Goal: Task Accomplishment & Management: Complete application form

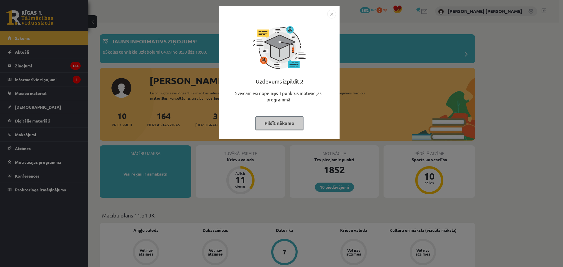
click at [284, 119] on button "Pildīt nākamo" at bounding box center [280, 122] width 48 height 13
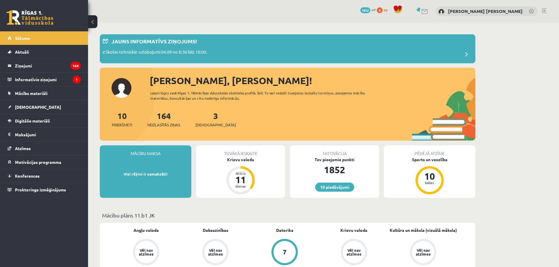
click at [237, 165] on div "Tuvākā ieskaite Krievu valoda Atlicis 11 dienas" at bounding box center [240, 172] width 89 height 53
click at [243, 156] on div "Tuvākā ieskaite" at bounding box center [240, 151] width 89 height 11
click at [243, 157] on div "Krievu valoda" at bounding box center [240, 160] width 89 height 6
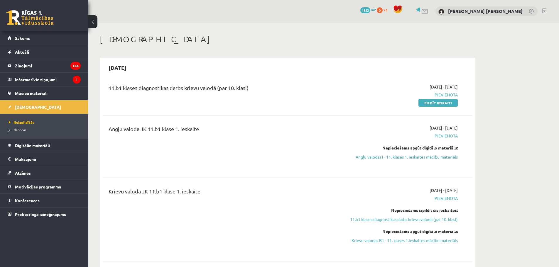
click at [428, 11] on link at bounding box center [424, 11] width 7 height 5
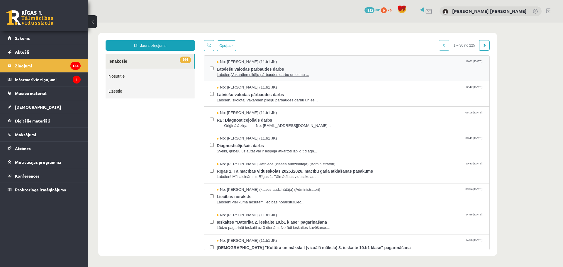
click at [249, 74] on span "Labdien,Vakardien pildīju pārbaudes darbu un esmu ..." at bounding box center [350, 75] width 267 height 6
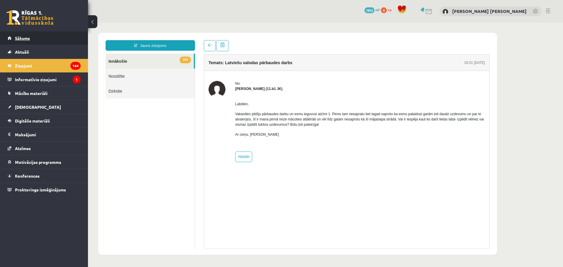
click at [35, 41] on link "Sākums" at bounding box center [44, 37] width 73 height 13
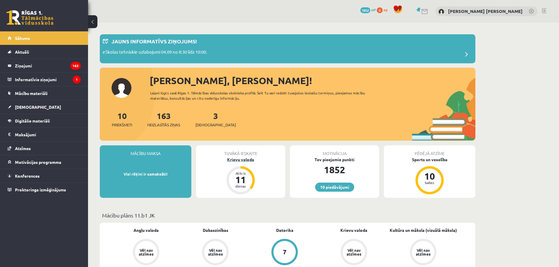
click at [238, 159] on div "Krievu valoda" at bounding box center [240, 160] width 89 height 6
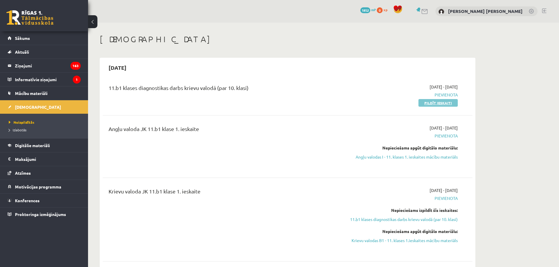
click at [435, 104] on link "Pildīt ieskaiti" at bounding box center [437, 103] width 39 height 8
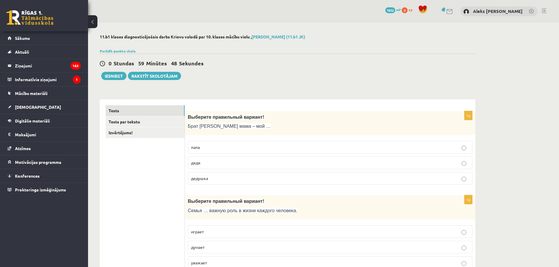
click at [210, 166] on p "дядя" at bounding box center [330, 163] width 278 height 6
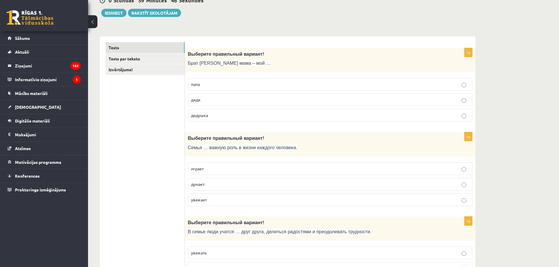
scroll to position [68, 0]
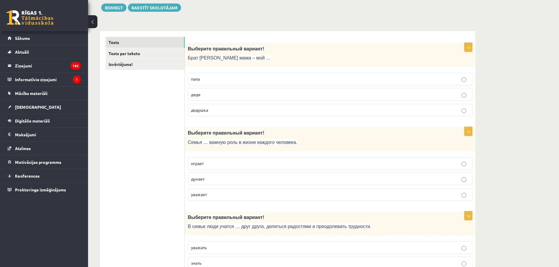
click at [225, 164] on p "играет" at bounding box center [330, 163] width 278 height 6
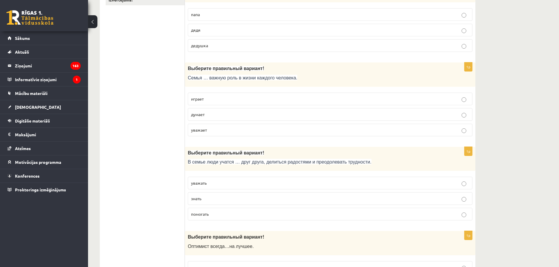
scroll to position [137, 0]
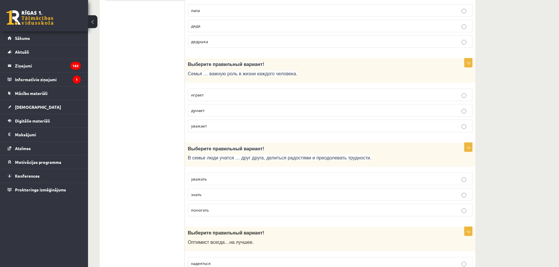
click at [227, 181] on p "уважать" at bounding box center [330, 179] width 278 height 6
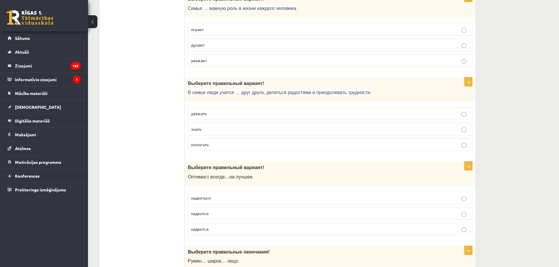
scroll to position [244, 0]
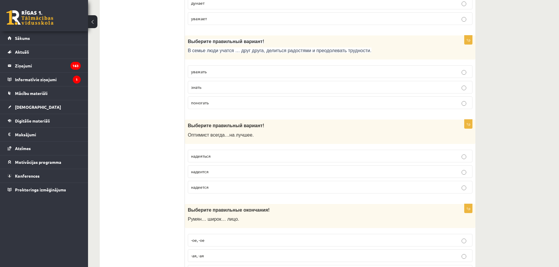
click at [198, 189] on span "надеется" at bounding box center [200, 187] width 18 height 5
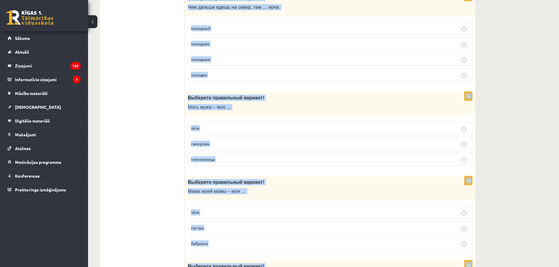
scroll to position [1849, 0]
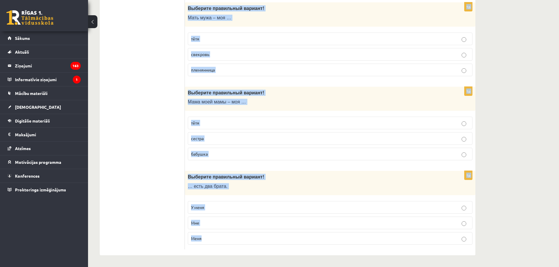
drag, startPoint x: 187, startPoint y: 152, endPoint x: 312, endPoint y: 241, distance: 153.4
copy form "Выберите правильные окончания! Румян… широк… лицо. -ое, -ое -ая, -ая -ый, -ий 1…"
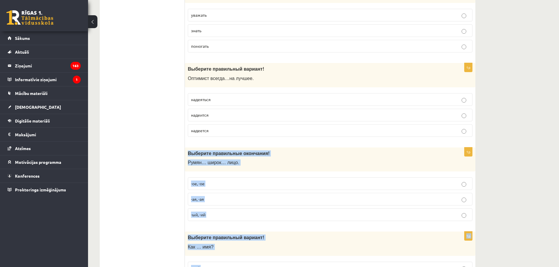
scroll to position [294, 0]
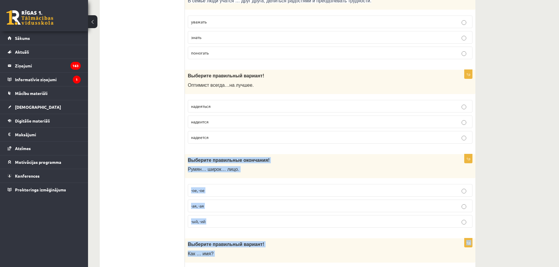
click at [216, 191] on p "-ое, -ое" at bounding box center [330, 190] width 278 height 6
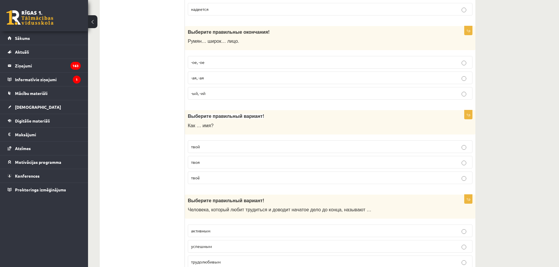
scroll to position [431, 0]
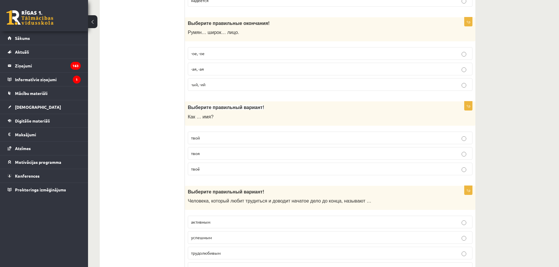
click at [213, 167] on p "твоё" at bounding box center [330, 169] width 278 height 6
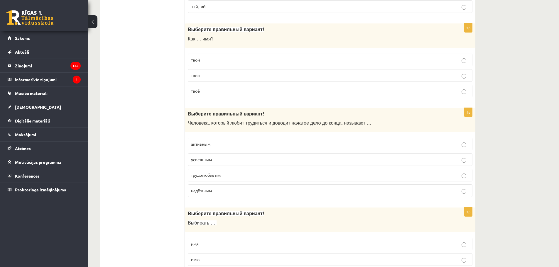
click at [224, 178] on p "трудолюбивым" at bounding box center [330, 175] width 278 height 6
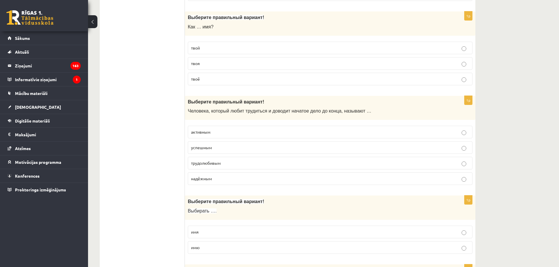
scroll to position [529, 0]
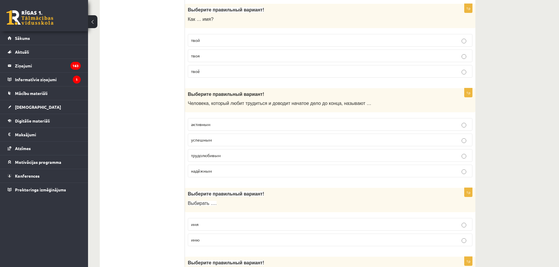
click at [224, 224] on p "имя" at bounding box center [330, 224] width 278 height 6
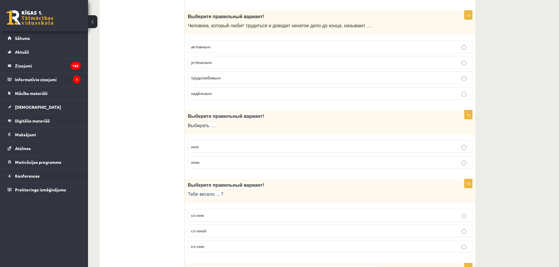
scroll to position [607, 0]
click at [213, 230] on p "со мной" at bounding box center [330, 230] width 278 height 6
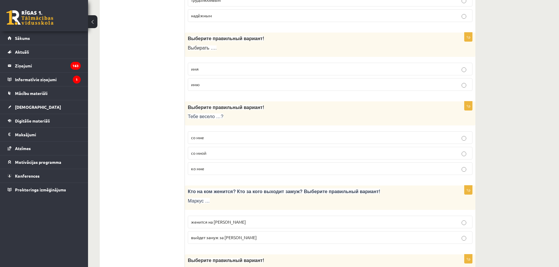
scroll to position [764, 0]
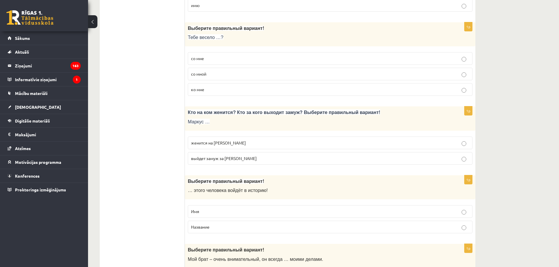
click at [234, 142] on p "женится на Агнии" at bounding box center [330, 143] width 278 height 6
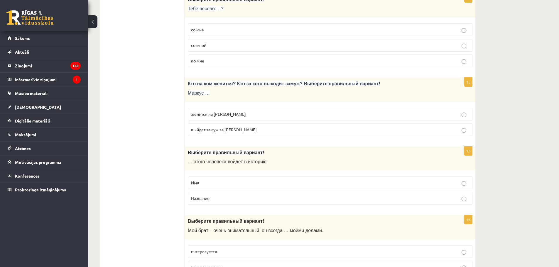
scroll to position [832, 0]
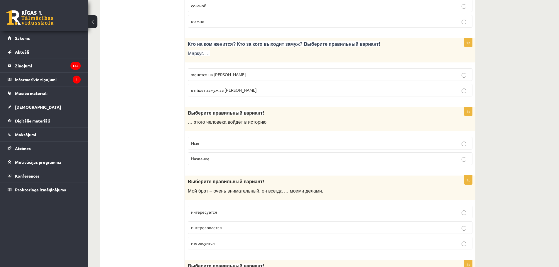
click at [205, 144] on p "Имя" at bounding box center [330, 143] width 278 height 6
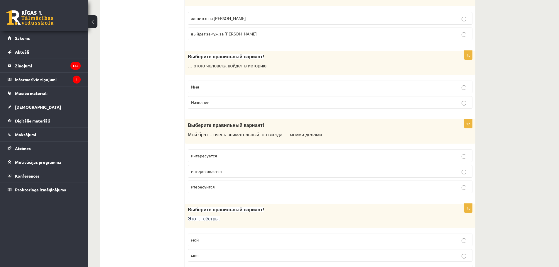
scroll to position [891, 0]
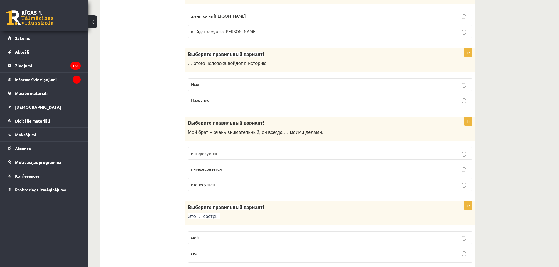
click at [223, 153] on p "интересуется" at bounding box center [330, 153] width 278 height 6
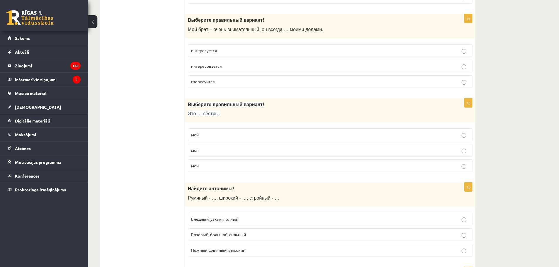
scroll to position [1018, 0]
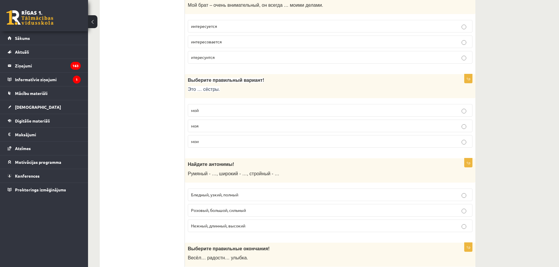
click at [203, 139] on p "мои" at bounding box center [330, 141] width 278 height 6
click at [238, 197] on span "Бледный, узкий, полный" at bounding box center [214, 194] width 47 height 5
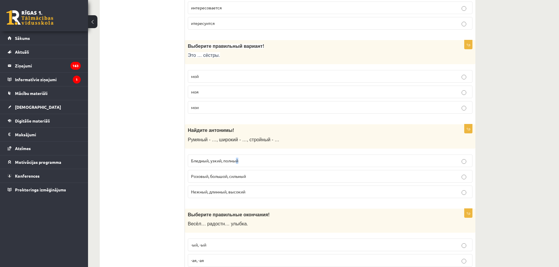
scroll to position [1057, 0]
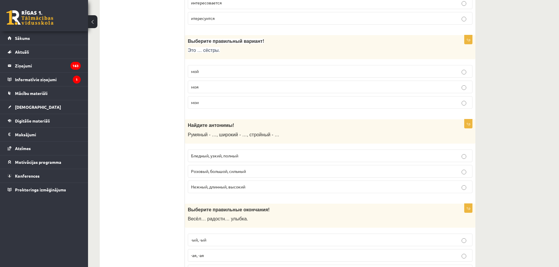
click at [235, 153] on p "Бледный, узкий, полный" at bounding box center [330, 156] width 278 height 6
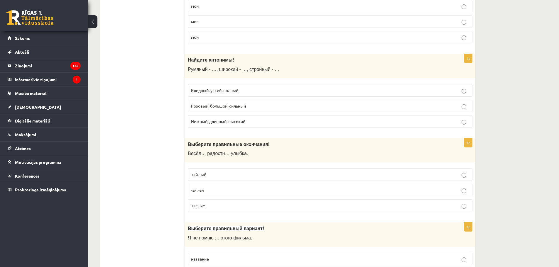
scroll to position [1125, 0]
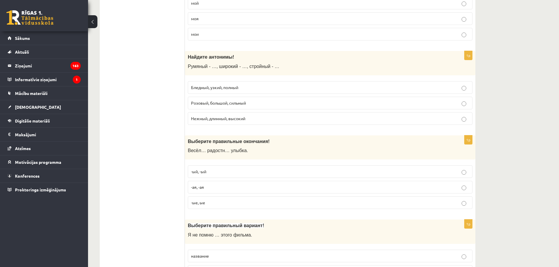
click at [208, 190] on p "-ая, -ая" at bounding box center [330, 187] width 278 height 6
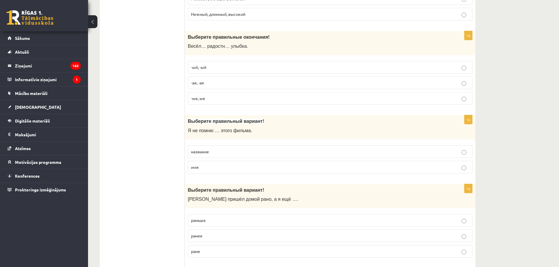
scroll to position [1253, 0]
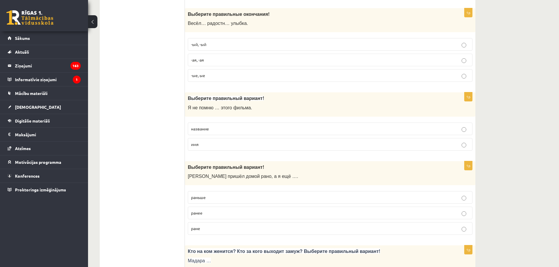
click at [216, 128] on p "название" at bounding box center [330, 129] width 278 height 6
drag, startPoint x: 212, startPoint y: 199, endPoint x: 122, endPoint y: 51, distance: 173.3
click at [211, 199] on p "раньше" at bounding box center [330, 197] width 278 height 6
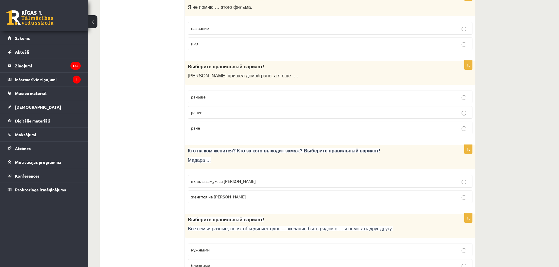
scroll to position [1399, 0]
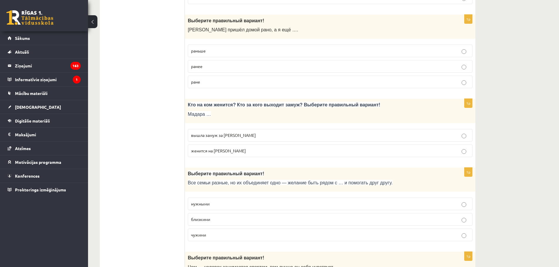
click at [211, 139] on label "вышла замуж за Марка" at bounding box center [330, 135] width 285 height 13
click at [230, 218] on p "близкими" at bounding box center [330, 219] width 278 height 6
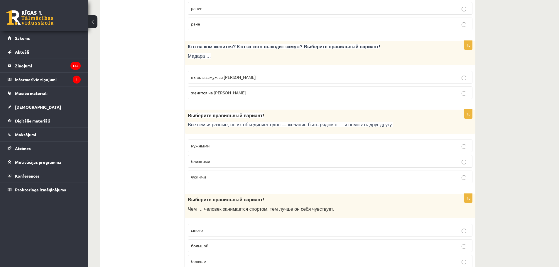
scroll to position [1477, 0]
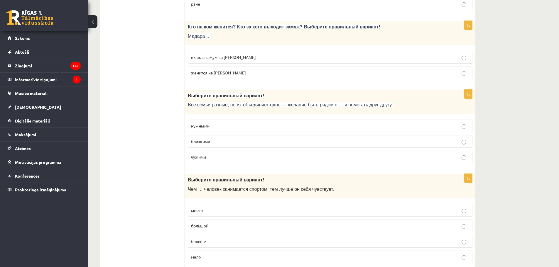
click at [211, 241] on p "больше" at bounding box center [330, 241] width 278 height 6
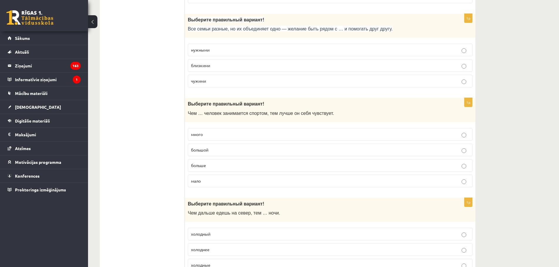
scroll to position [1614, 0]
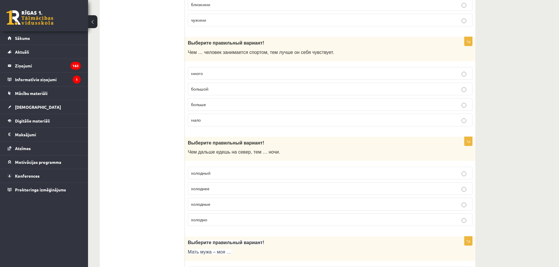
click at [220, 186] on p "холоднее" at bounding box center [330, 189] width 278 height 6
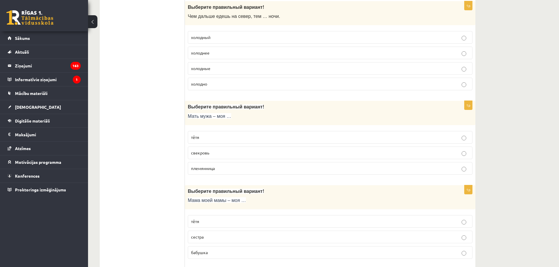
scroll to position [1761, 0]
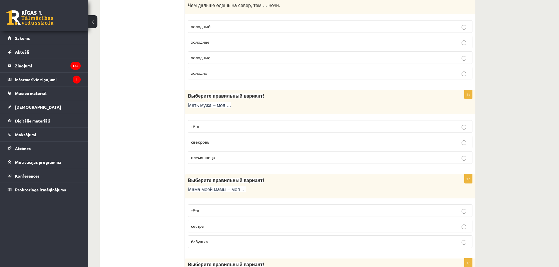
click at [213, 140] on p "свекровь" at bounding box center [330, 142] width 278 height 6
click at [213, 239] on p "бабушка" at bounding box center [330, 242] width 278 height 6
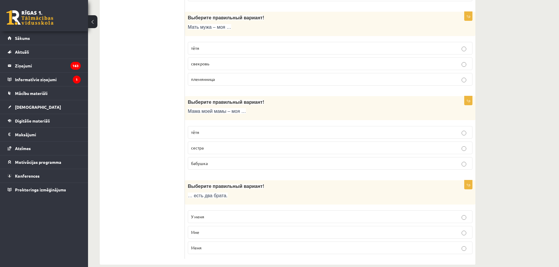
click at [208, 219] on p "У меня" at bounding box center [330, 217] width 278 height 6
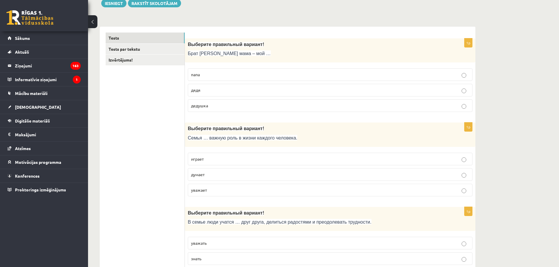
scroll to position [0, 0]
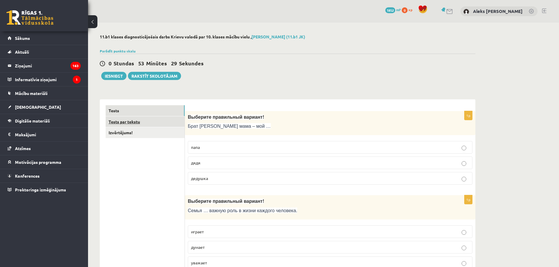
click at [160, 124] on link "Tests par tekstu" at bounding box center [145, 121] width 79 height 11
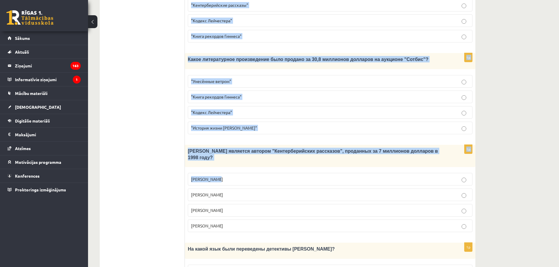
scroll to position [515, 0]
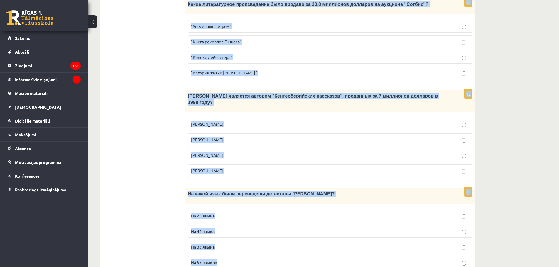
drag, startPoint x: 191, startPoint y: 109, endPoint x: 374, endPoint y: 263, distance: 239.2
copy form "Прочитайте текст «Интересные факты о книгах», выберите правильный вариант! Инте…"
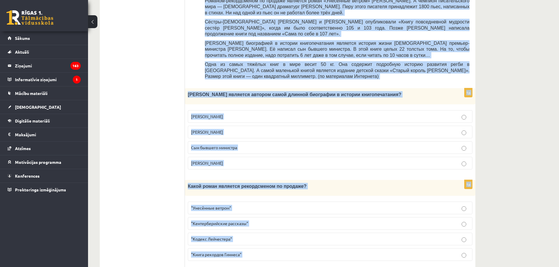
click at [219, 145] on span "Сын бывшего министра" at bounding box center [214, 147] width 46 height 5
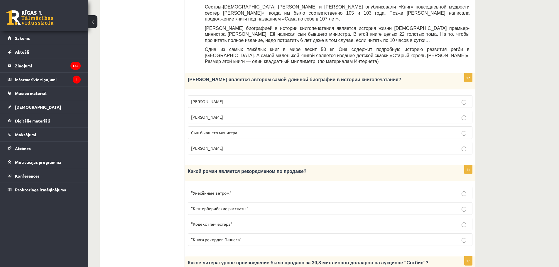
scroll to position [290, 0]
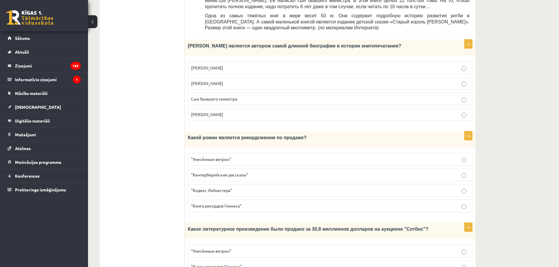
click at [227, 157] on span ""Унесённые ветром"" at bounding box center [211, 159] width 40 height 5
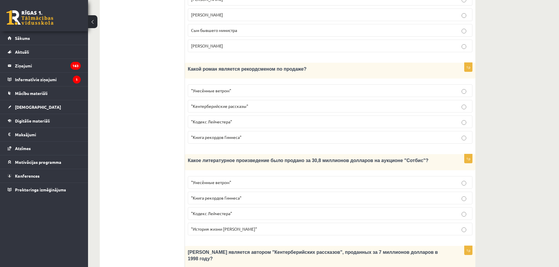
click at [234, 211] on p ""Кодекс Лейчестера"" at bounding box center [330, 214] width 278 height 6
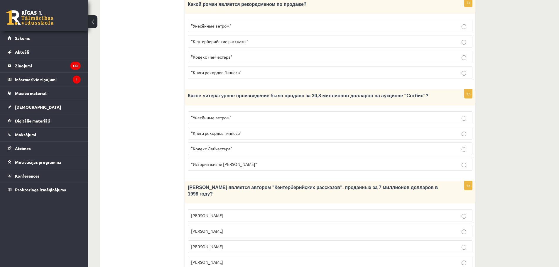
scroll to position [515, 0]
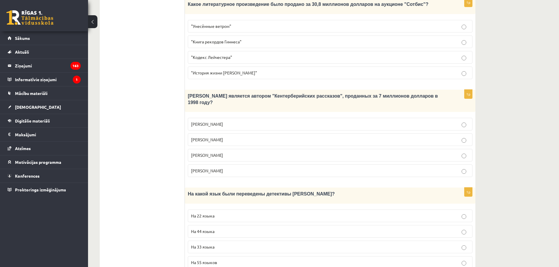
click at [220, 152] on p "Джефри Чосер" at bounding box center [330, 155] width 278 height 6
click at [212, 229] on p "На 44 языка" at bounding box center [330, 232] width 278 height 6
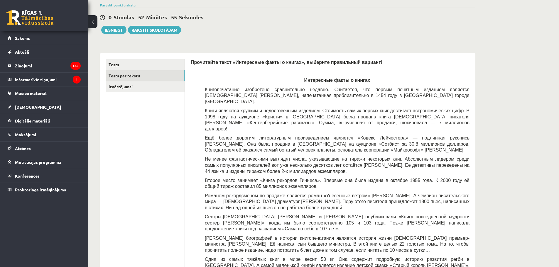
scroll to position [45, 0]
click at [125, 87] on link "Izvērtējums!" at bounding box center [145, 87] width 79 height 11
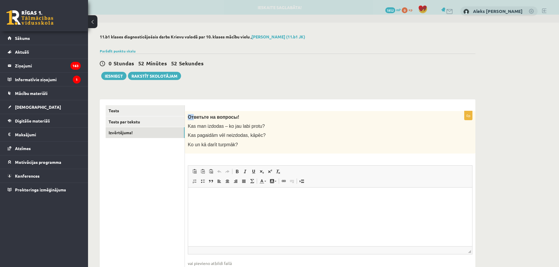
scroll to position [0, 0]
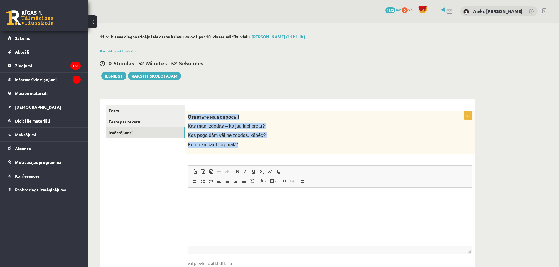
drag, startPoint x: 187, startPoint y: 117, endPoint x: 237, endPoint y: 143, distance: 55.9
click at [237, 143] on div "Ответьте на вопросы! Kas man izdodas – ko jau labi protu? Kas pagaidām vēl neiz…" at bounding box center [330, 132] width 290 height 43
copy div "Ответьте на вопросы! Kas man izdodas – ko jau labi protu? Kas pagaidām vēl neiz…"
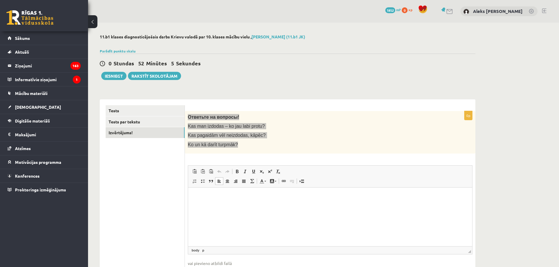
click at [265, 205] on html at bounding box center [330, 196] width 284 height 18
paste body "Editor, wiswyg-editor-user-answer-47024891243440"
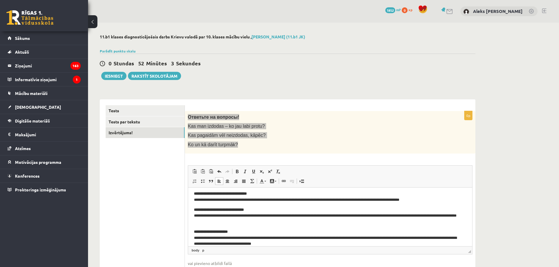
click at [296, 216] on p "**********" at bounding box center [328, 216] width 268 height 18
click at [432, 199] on p "**********" at bounding box center [328, 197] width 268 height 12
click at [429, 200] on p "**********" at bounding box center [328, 197] width 268 height 12
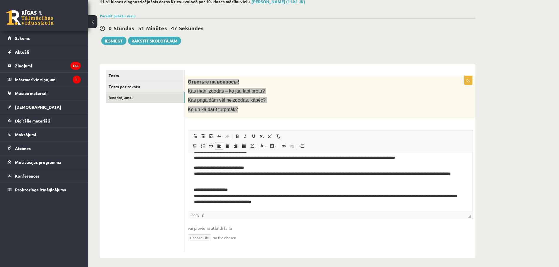
scroll to position [38, 0]
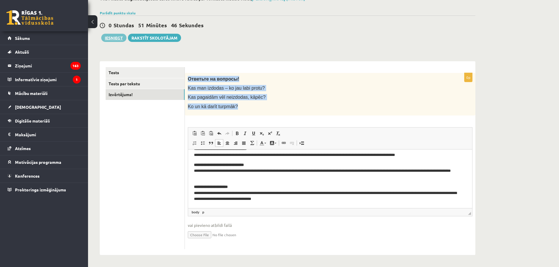
click at [113, 36] on button "Iesniegt" at bounding box center [113, 38] width 25 height 8
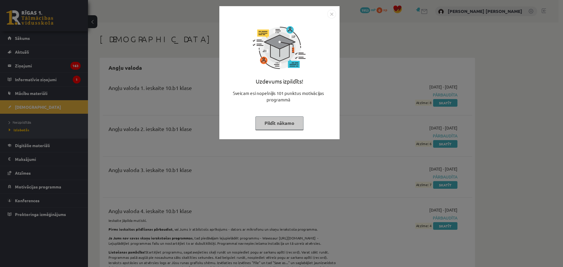
drag, startPoint x: 293, startPoint y: 122, endPoint x: 270, endPoint y: 118, distance: 23.6
click at [291, 122] on button "Pildīt nākamo" at bounding box center [280, 122] width 48 height 13
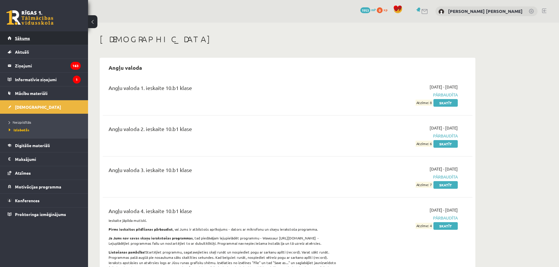
click at [34, 39] on link "Sākums" at bounding box center [44, 37] width 73 height 13
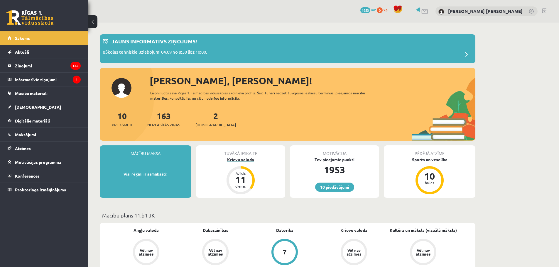
drag, startPoint x: 246, startPoint y: 164, endPoint x: 246, endPoint y: 161, distance: 3.0
click at [246, 164] on div "Tuvākā ieskaite Krievu valoda Atlicis 11 dienas" at bounding box center [240, 172] width 89 height 53
click at [245, 160] on div "Krievu valoda" at bounding box center [240, 160] width 89 height 6
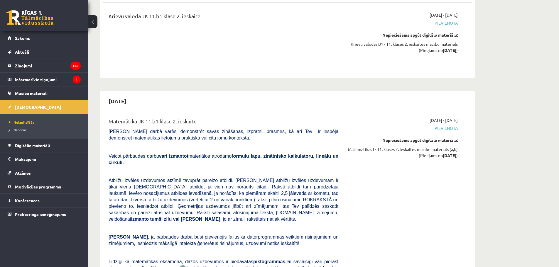
scroll to position [1496, 0]
